Goal: Information Seeking & Learning: Learn about a topic

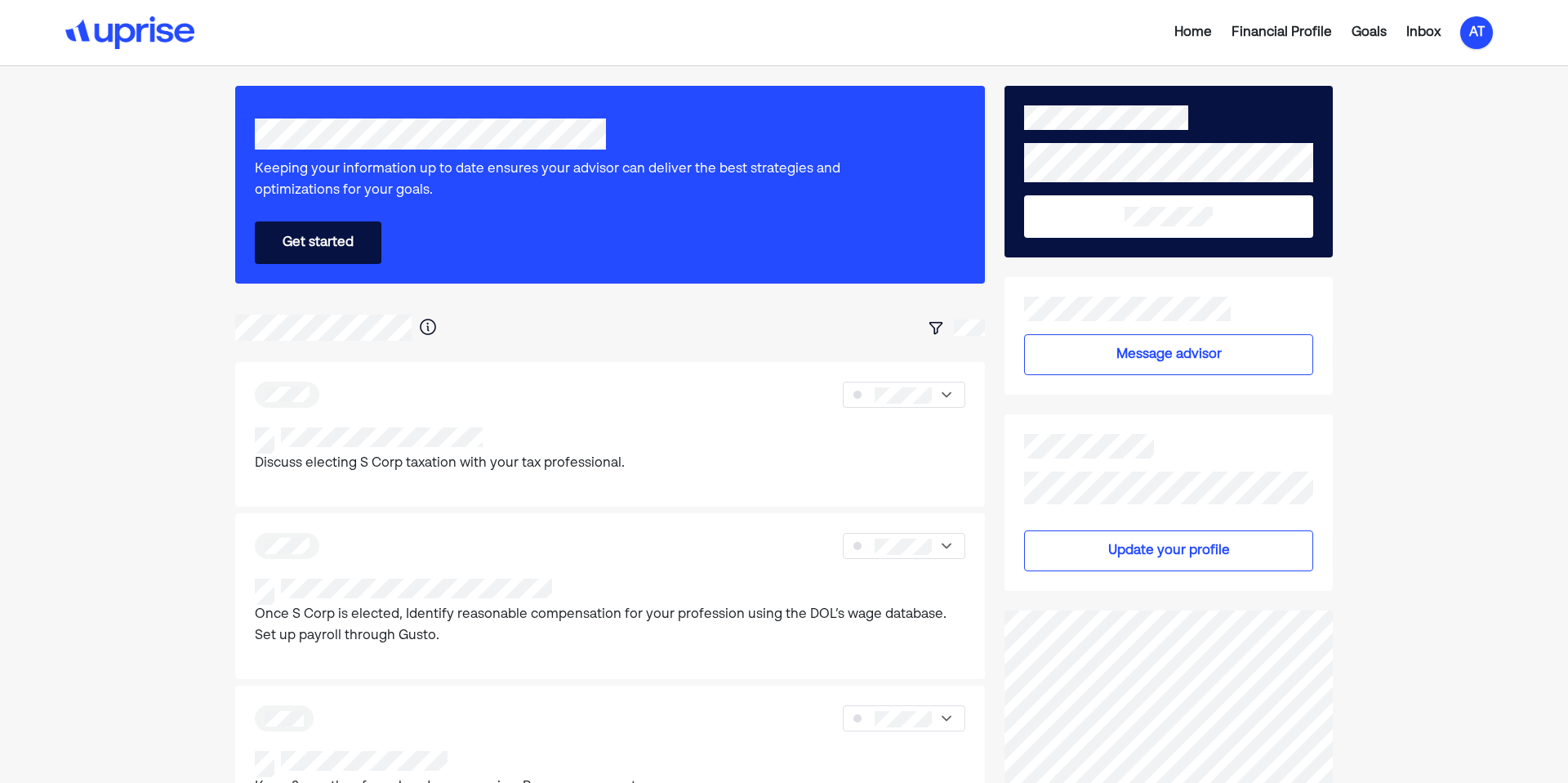
click at [1464, 34] on div "AT" at bounding box center [1476, 32] width 33 height 33
click at [1446, 126] on div "Log out" at bounding box center [1463, 131] width 48 height 20
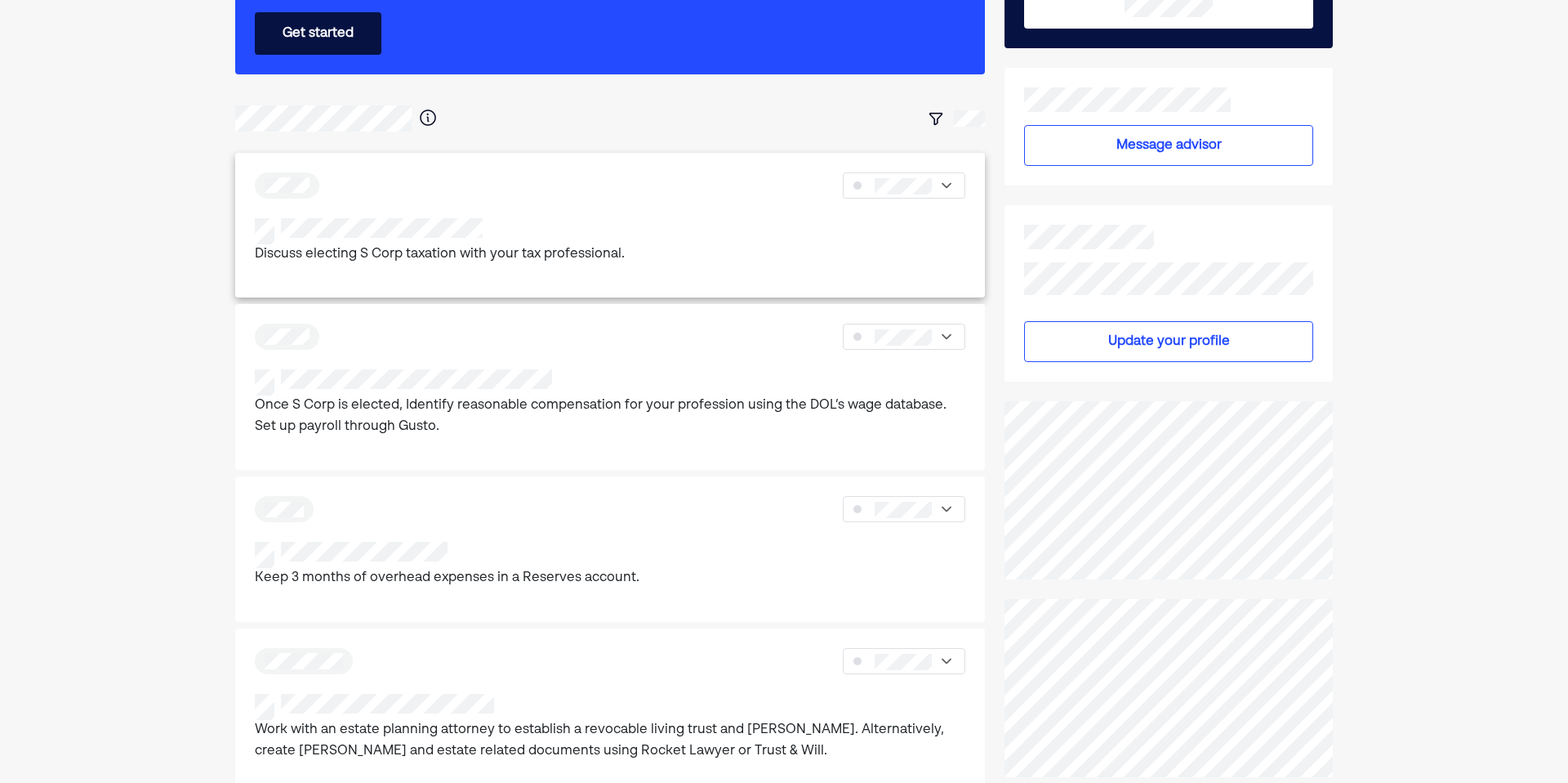
scroll to position [220, 0]
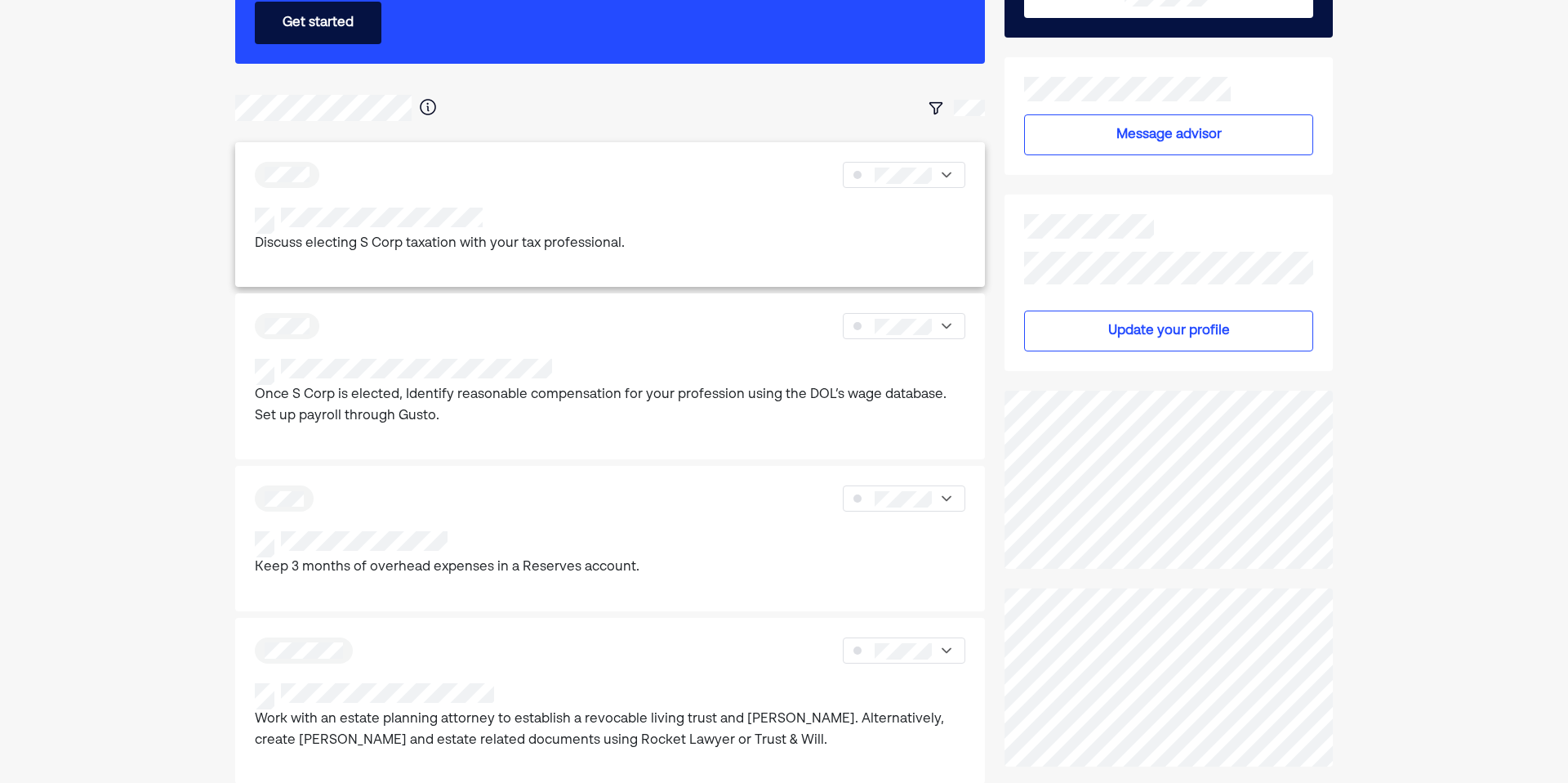
click at [483, 233] on p "Discuss electing S Corp taxation with your tax professional." at bounding box center [439, 244] width 370 height 22
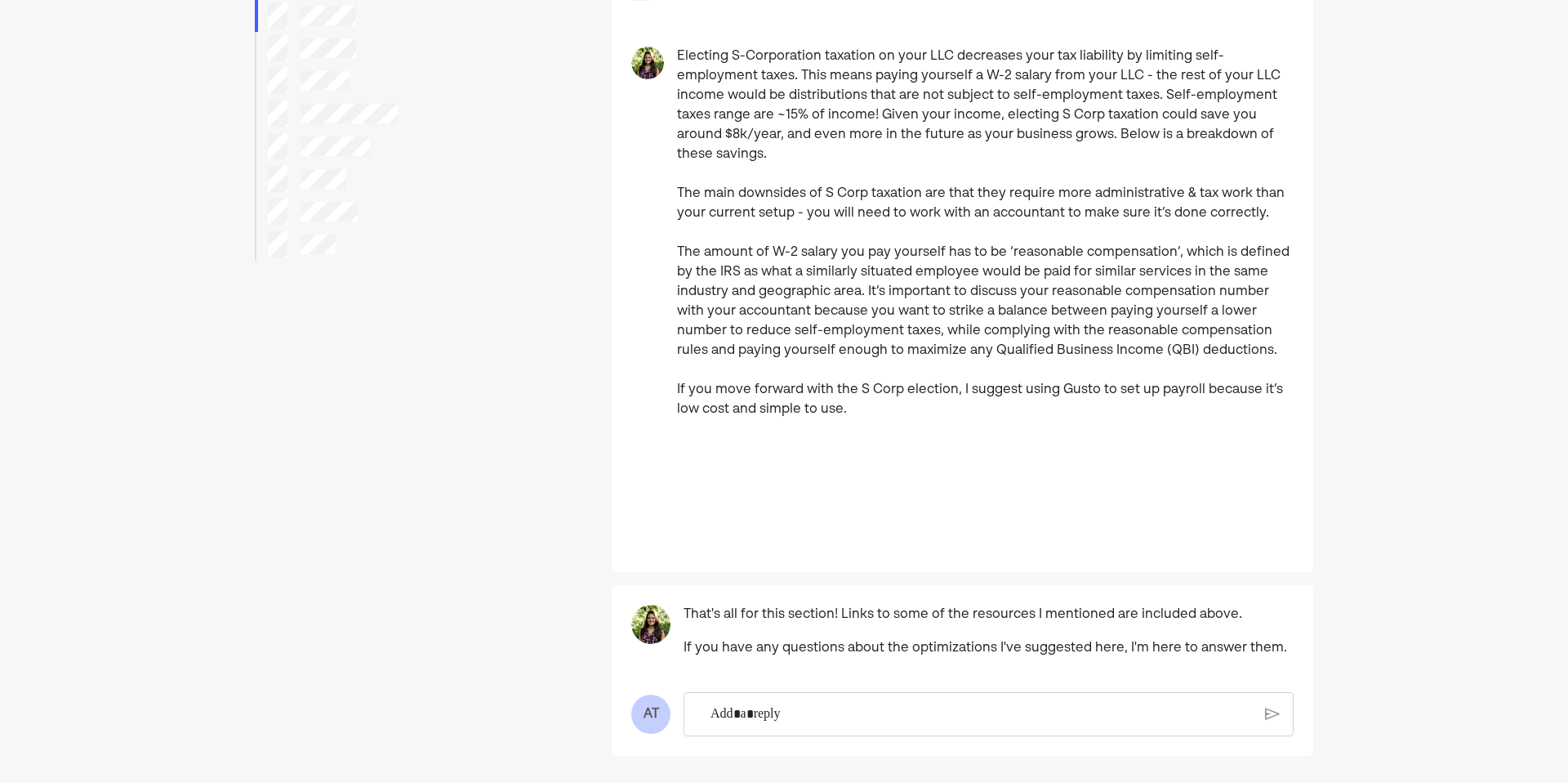
scroll to position [173, 0]
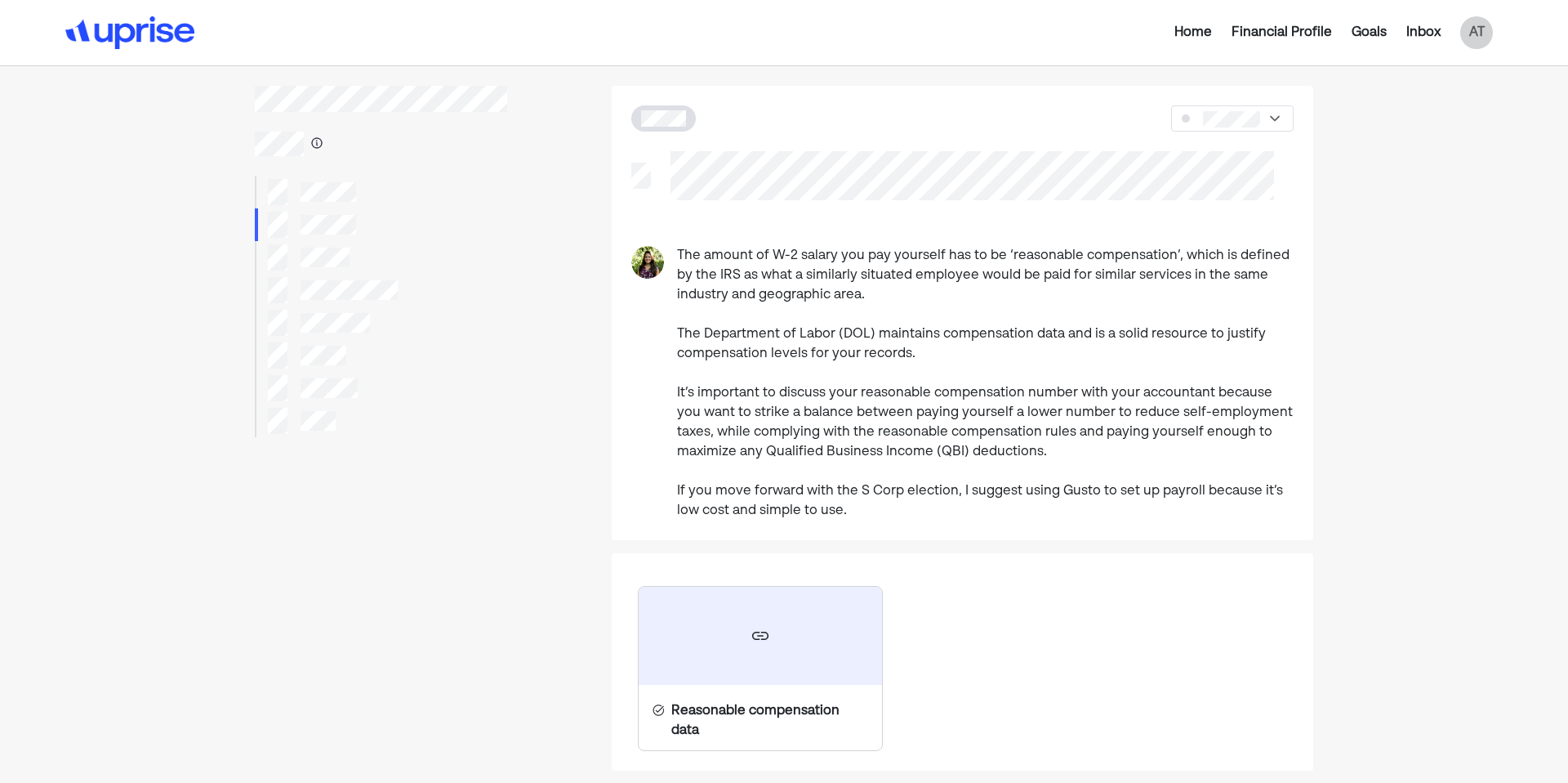
click at [309, 50] on div "Home Financial Profile Goals Inbox AT" at bounding box center [784, 32] width 1568 height 65
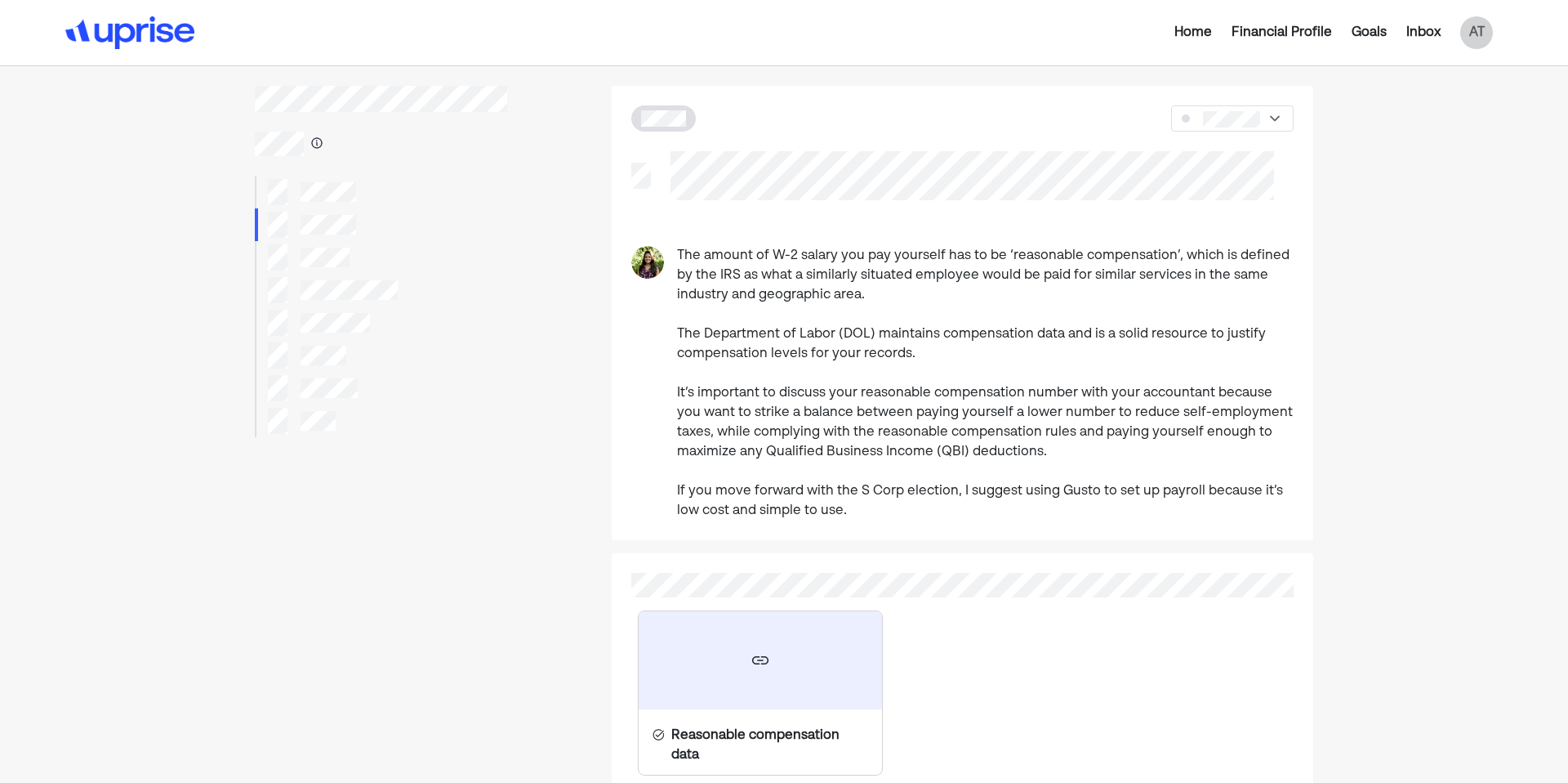
click at [135, 35] on img at bounding box center [129, 32] width 129 height 33
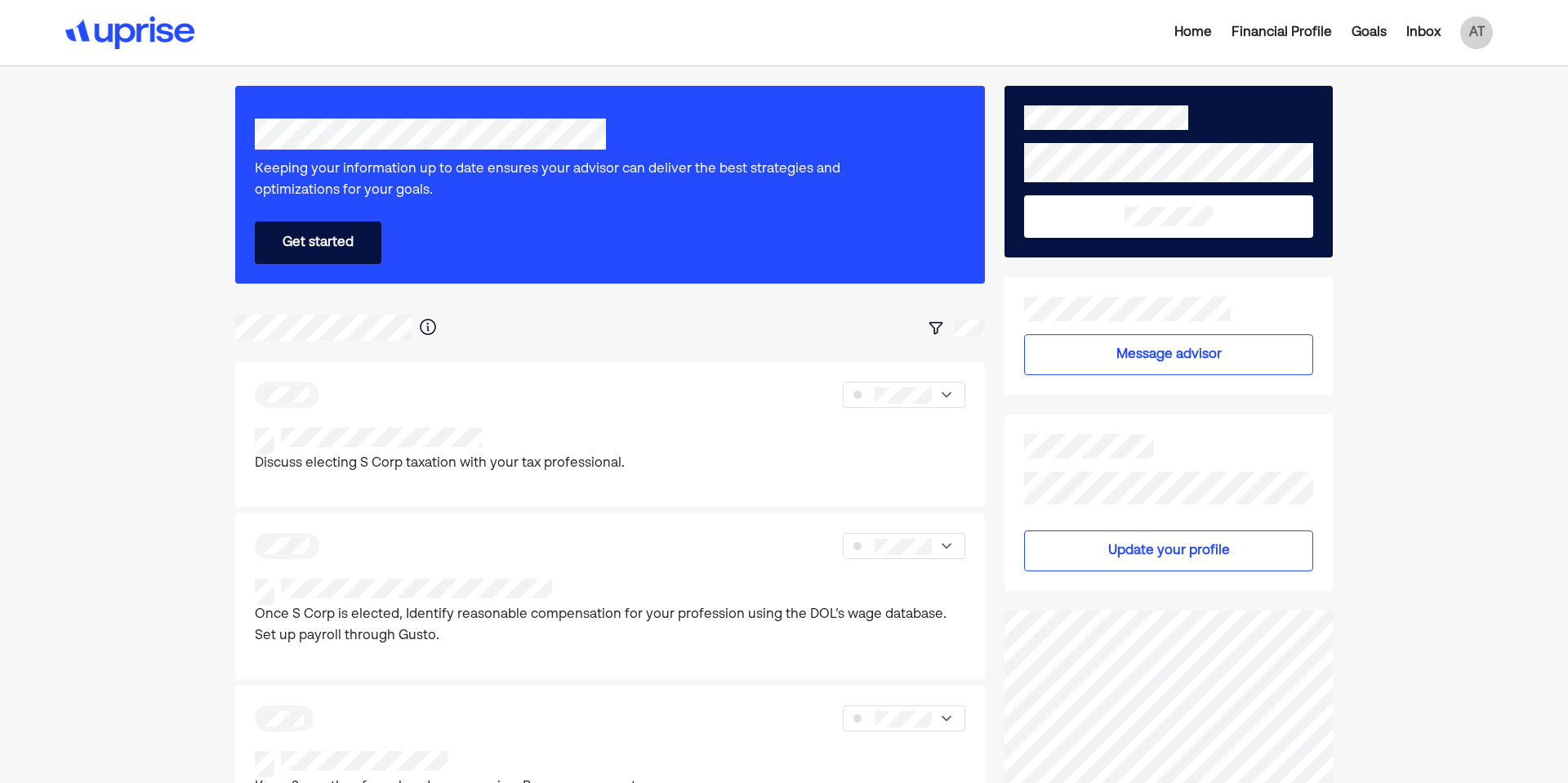
click at [1138, 346] on button "Message advisor" at bounding box center [1168, 354] width 289 height 40
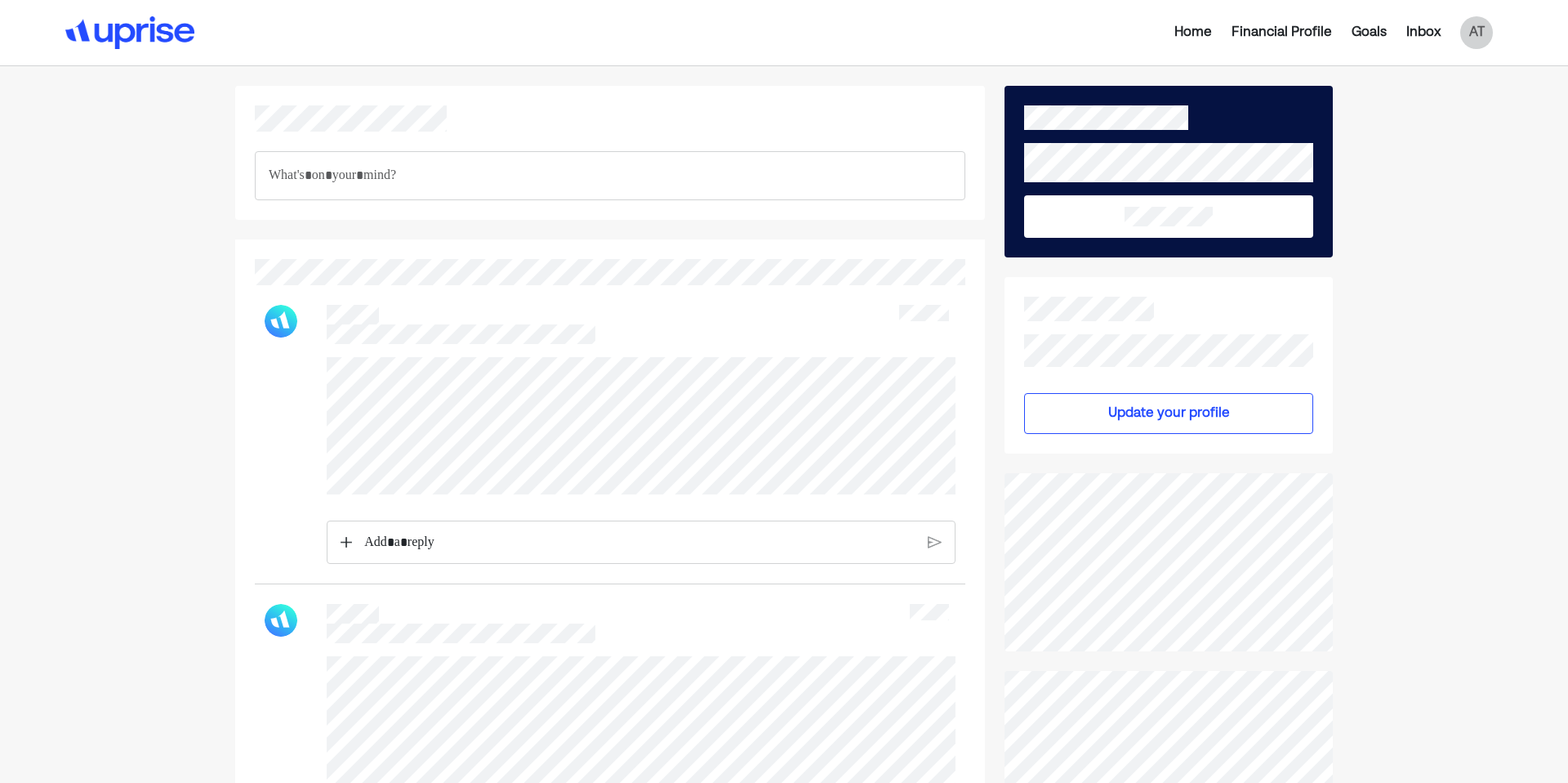
click at [180, 27] on img at bounding box center [129, 32] width 129 height 33
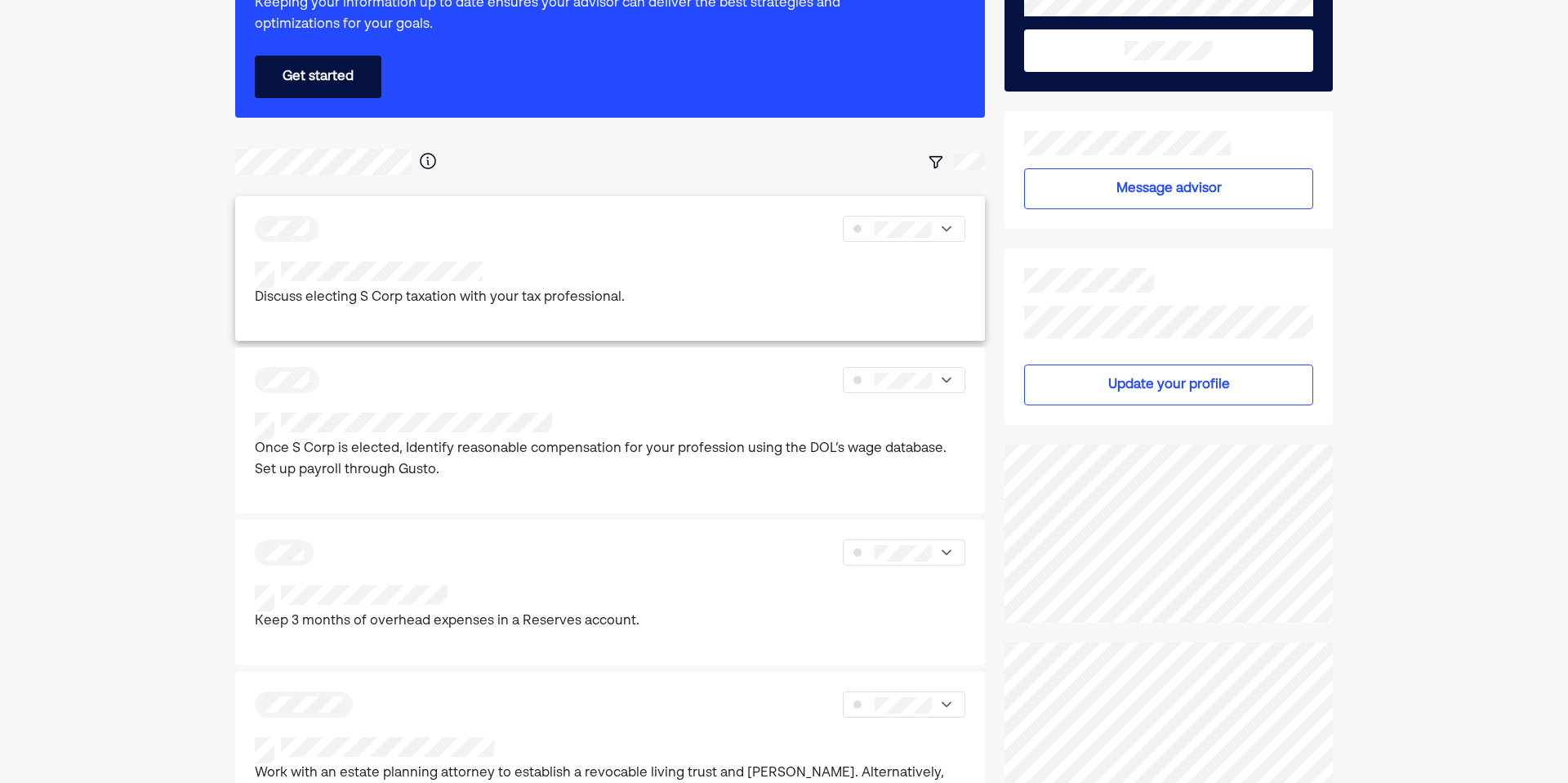
scroll to position [177, 0]
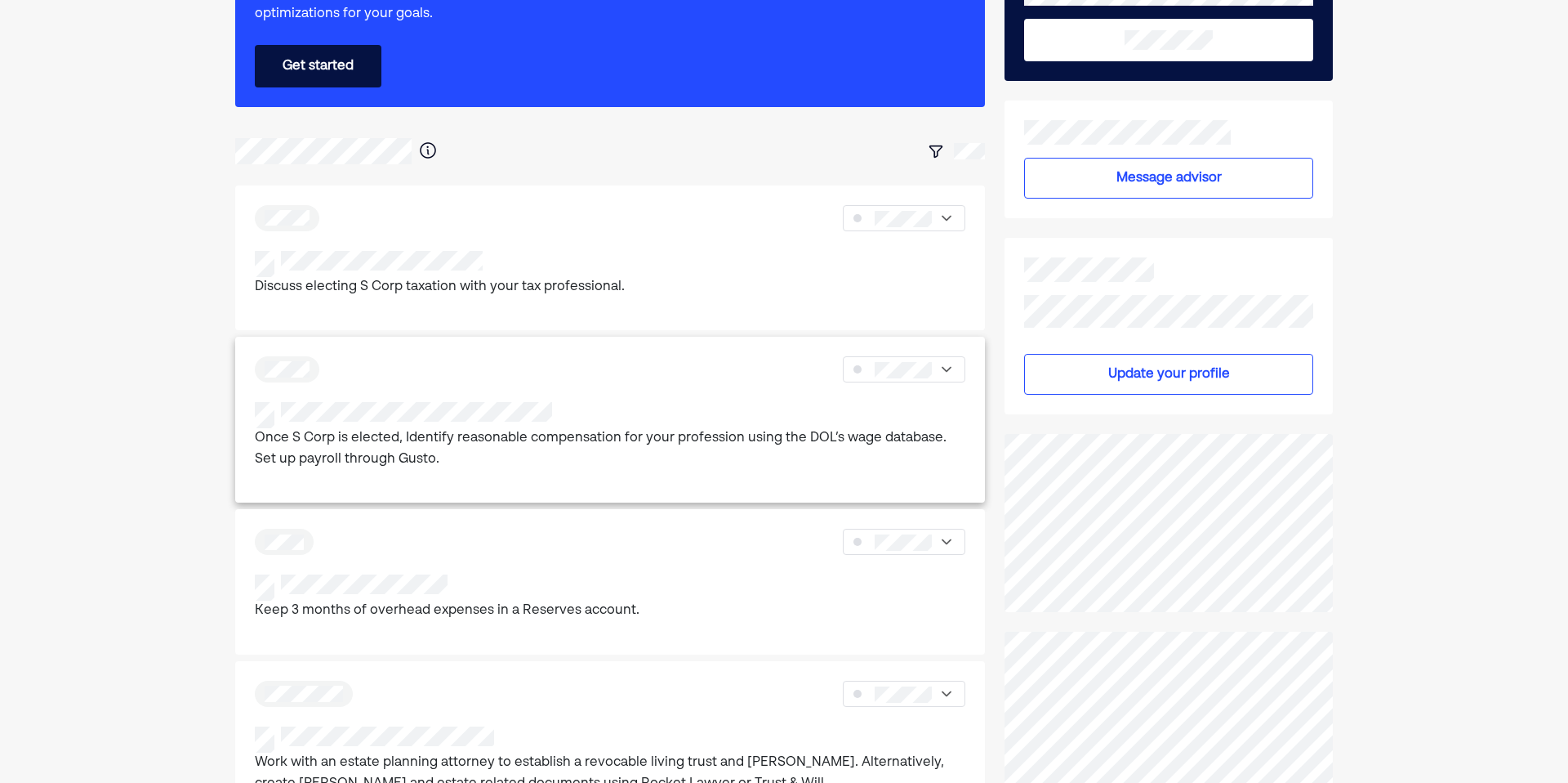
click at [561, 445] on p "Once S Corp is elected, Identify reasonable compensation for your profession us…" at bounding box center [610, 449] width 710 height 41
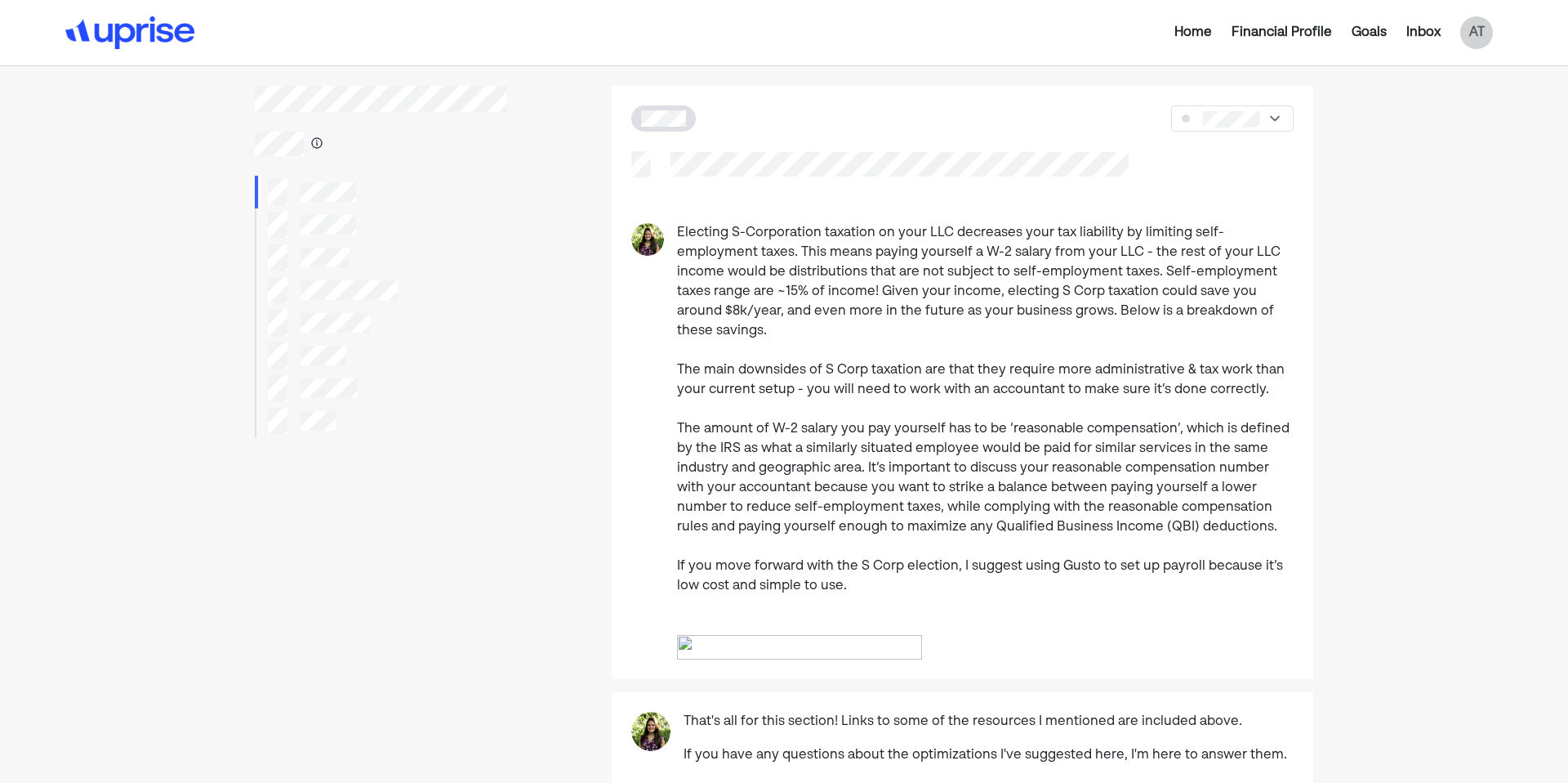
scroll to position [30, 0]
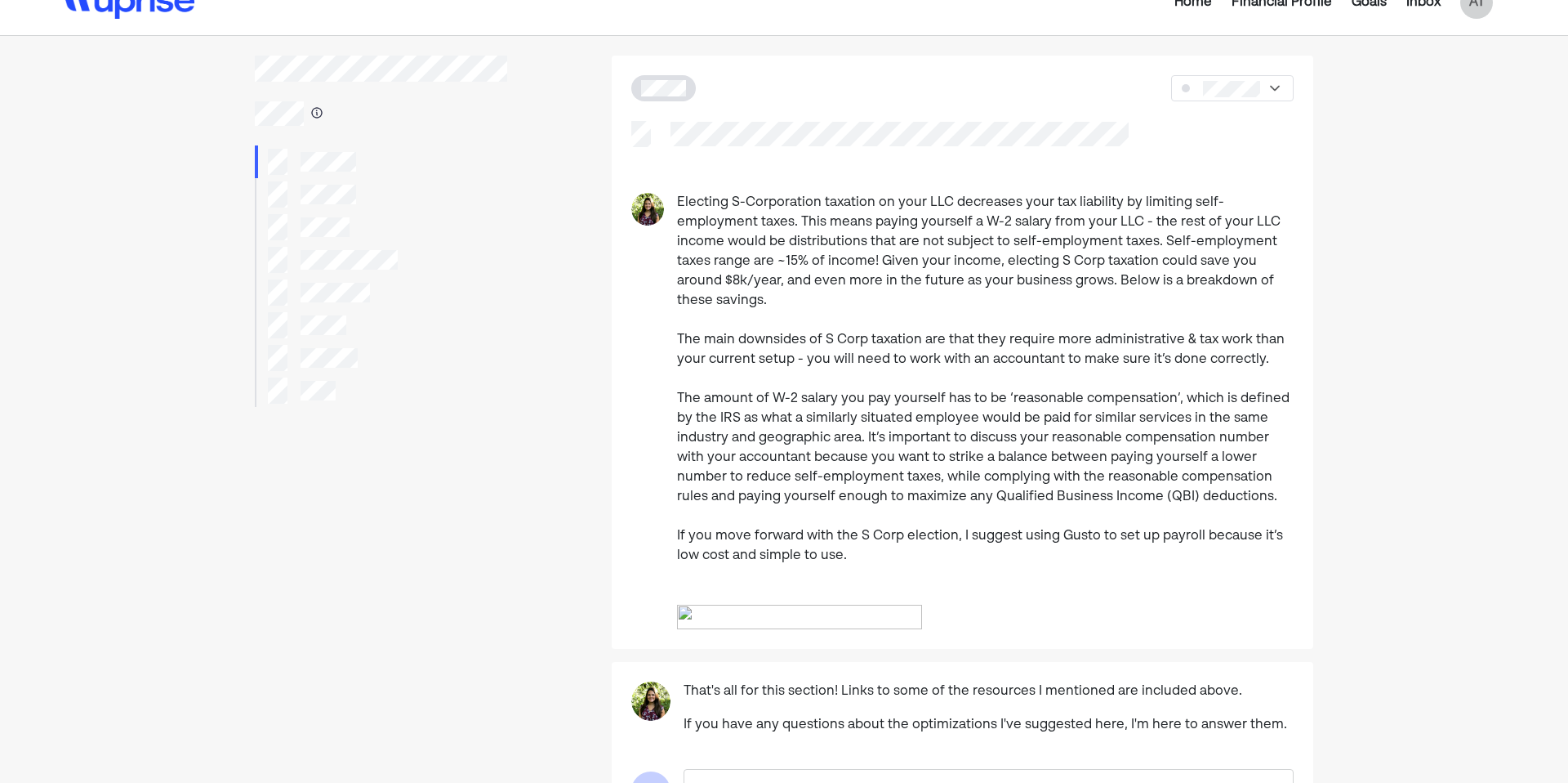
click at [745, 630] on img at bounding box center [800, 617] width 245 height 24
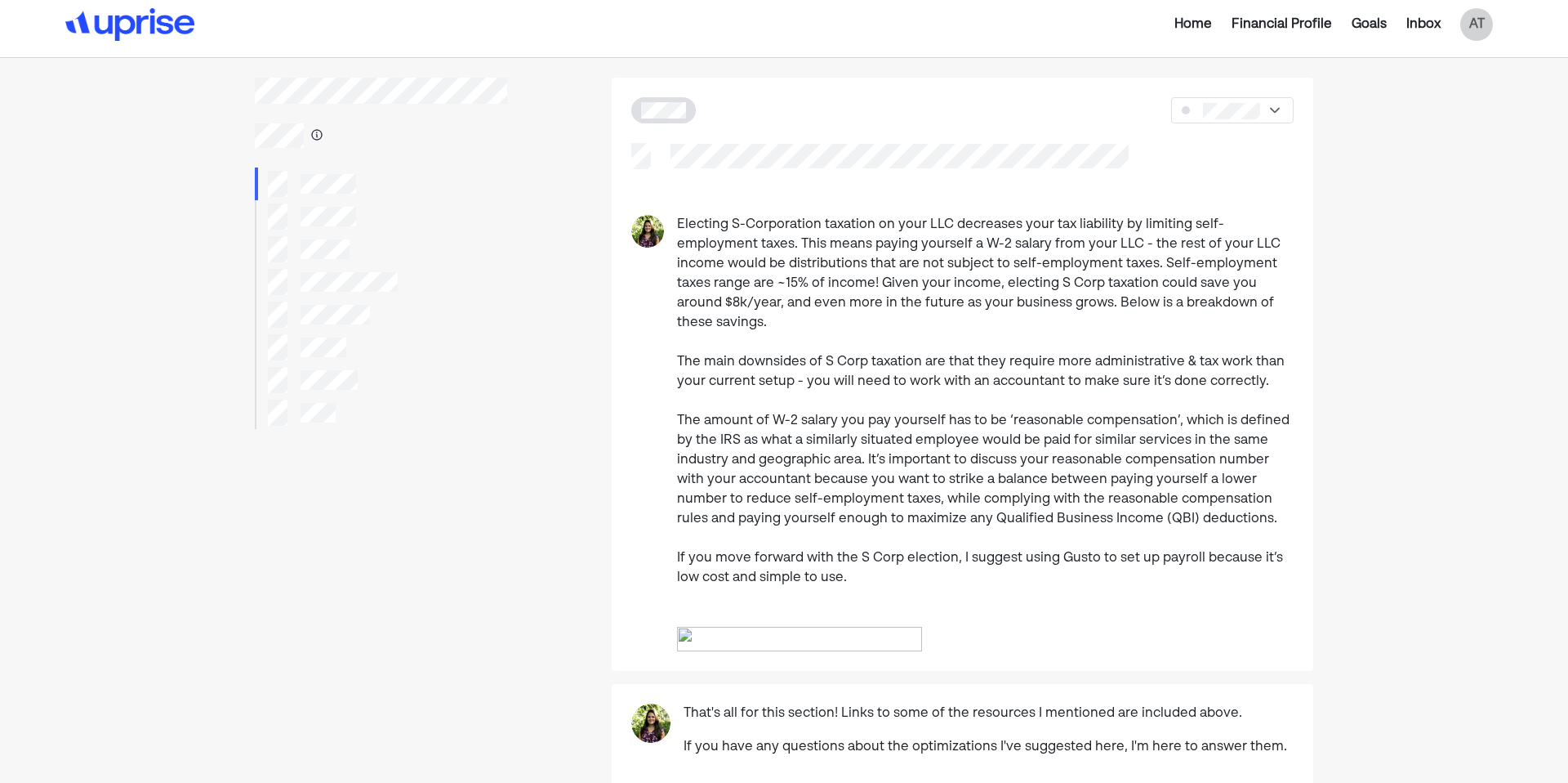
scroll to position [0, 0]
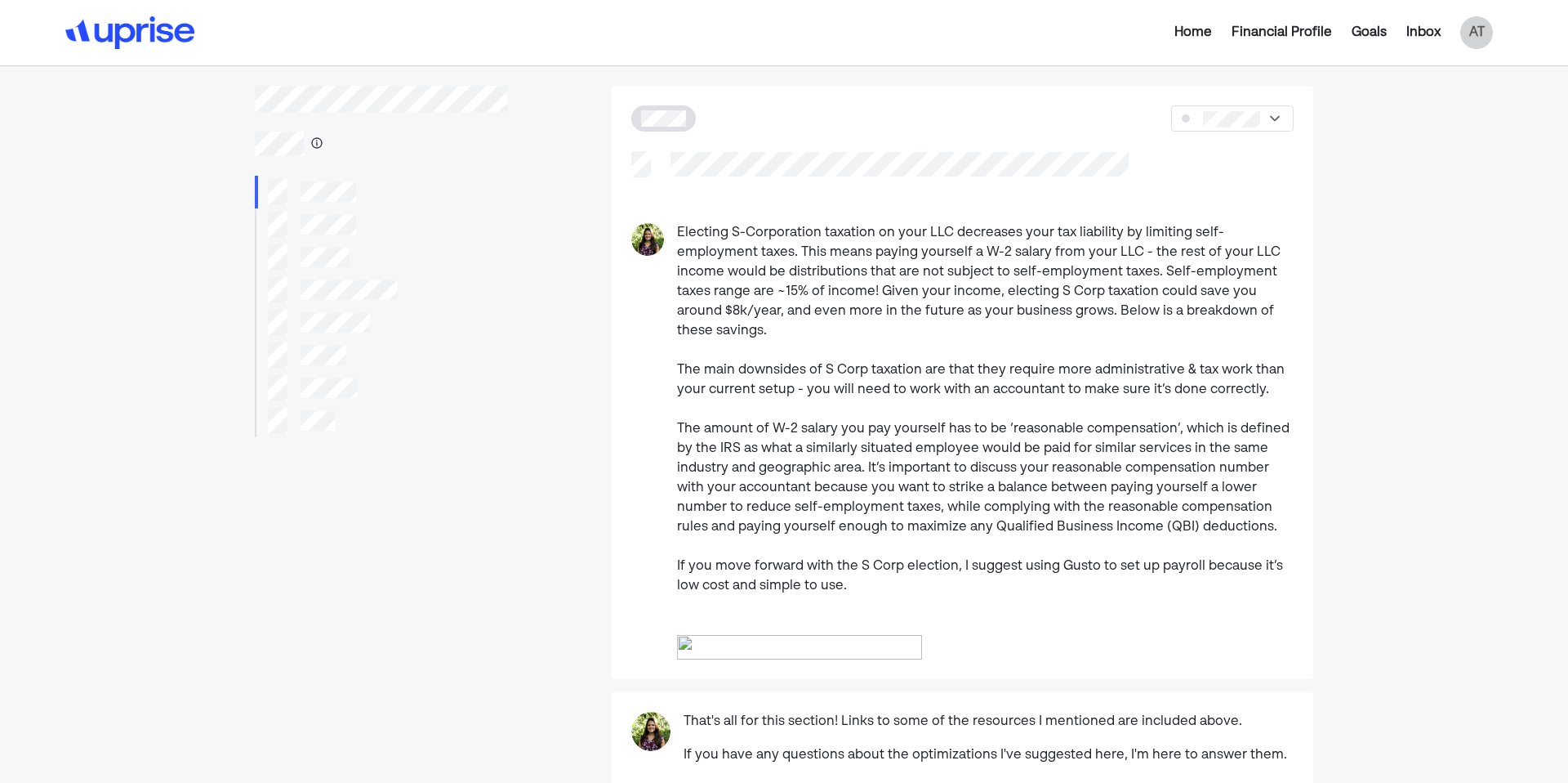
click at [1267, 119] on img at bounding box center [1275, 118] width 16 height 16
click at [1380, 149] on div "Home Financial Profile Goals Inbox AT Electing S-Corporation taxation on your L…" at bounding box center [784, 451] width 1568 height 902
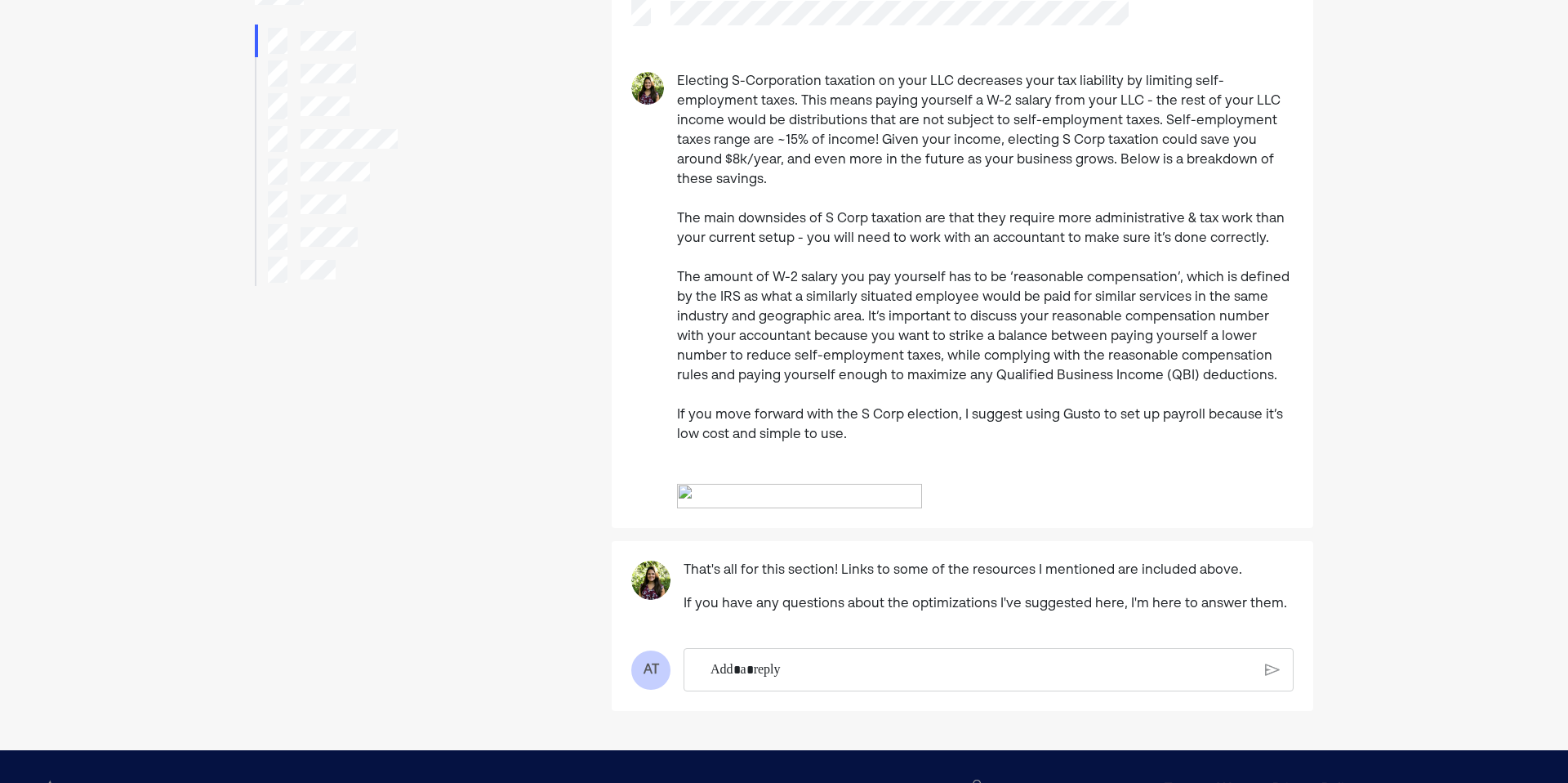
scroll to position [152, 0]
